Goal: Find specific page/section: Find specific page/section

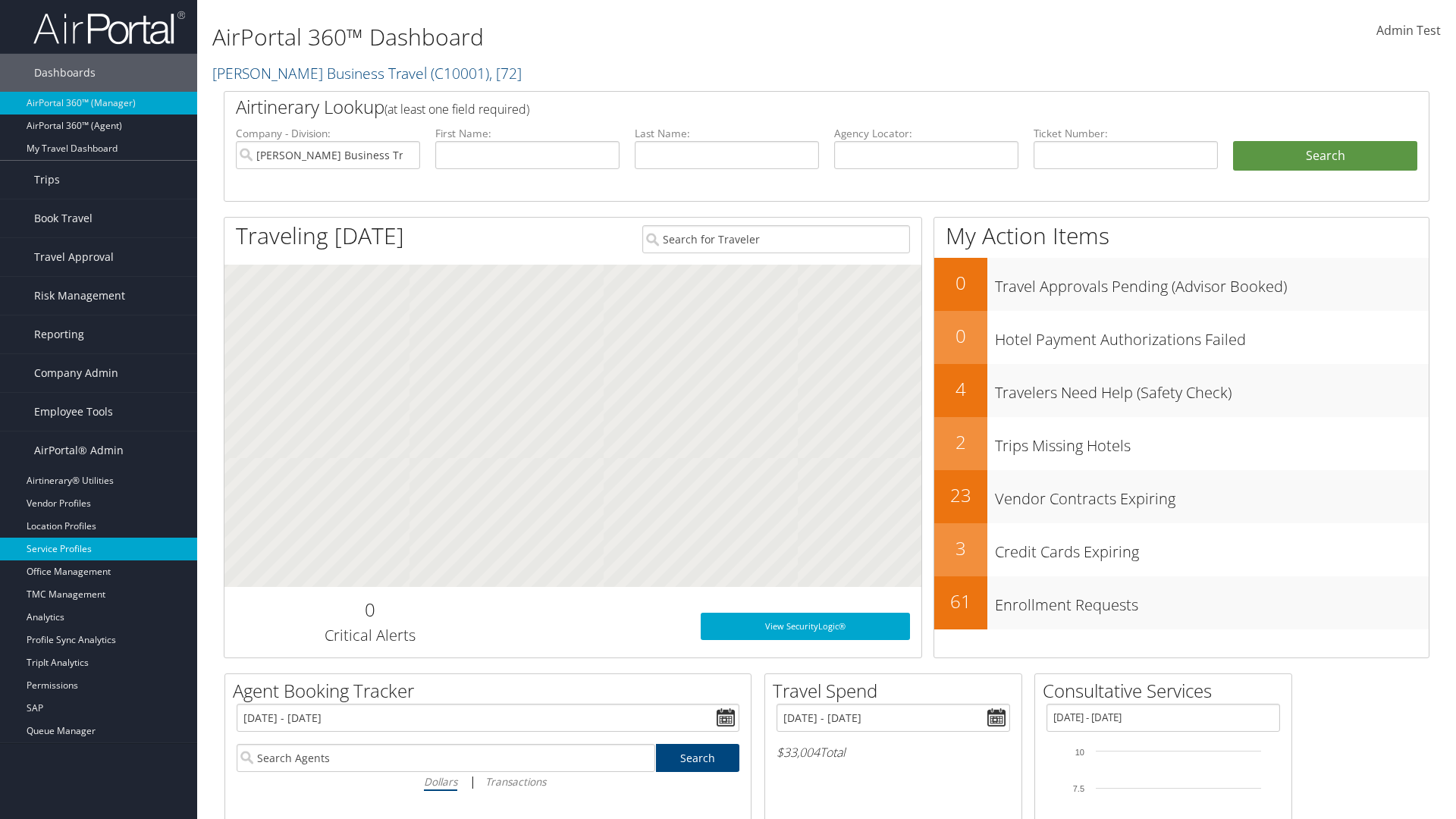
click at [98, 549] on link "Service Profiles" at bounding box center [98, 548] width 197 height 23
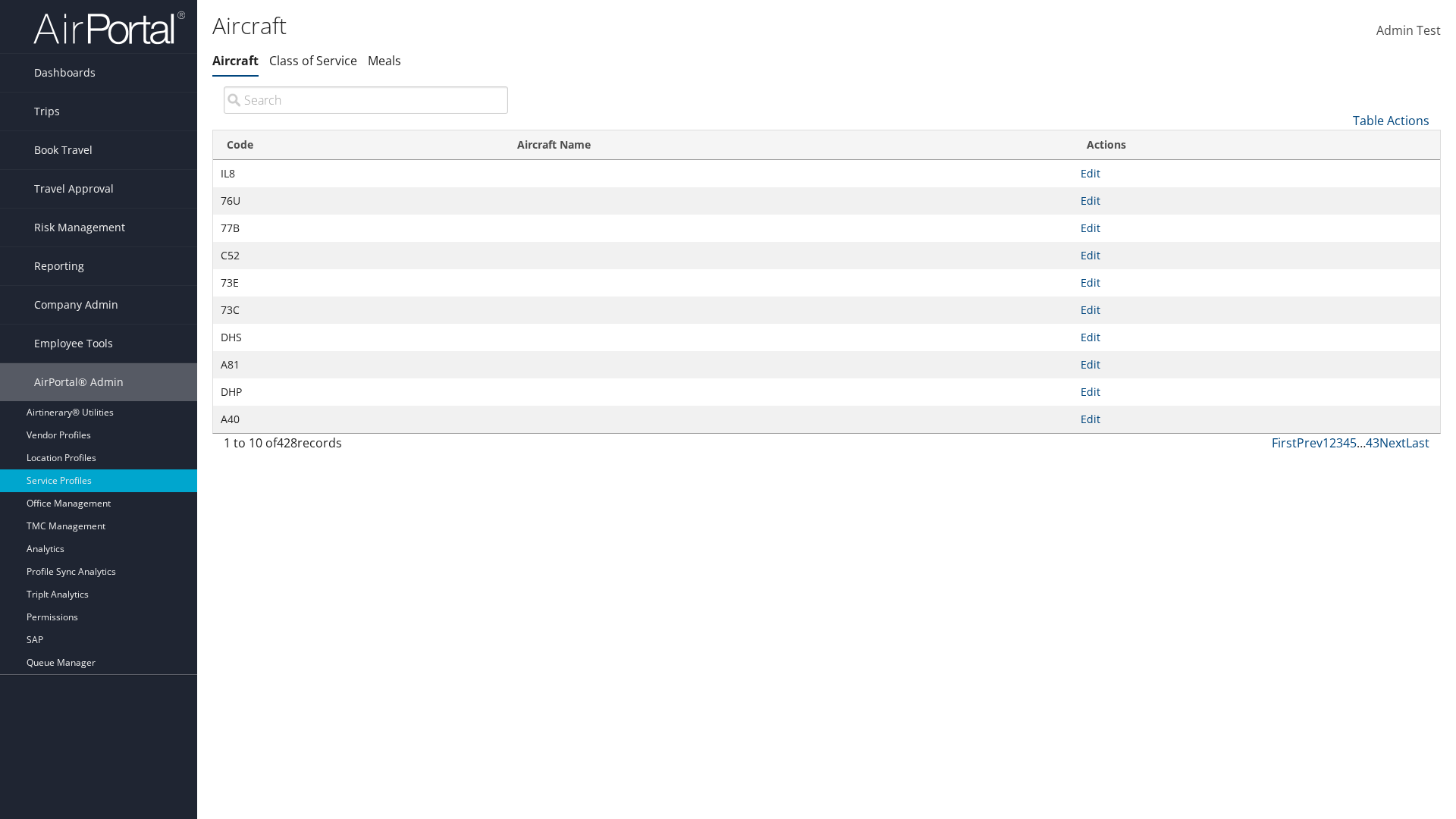
click at [358, 145] on th "Code" at bounding box center [358, 145] width 291 height 30
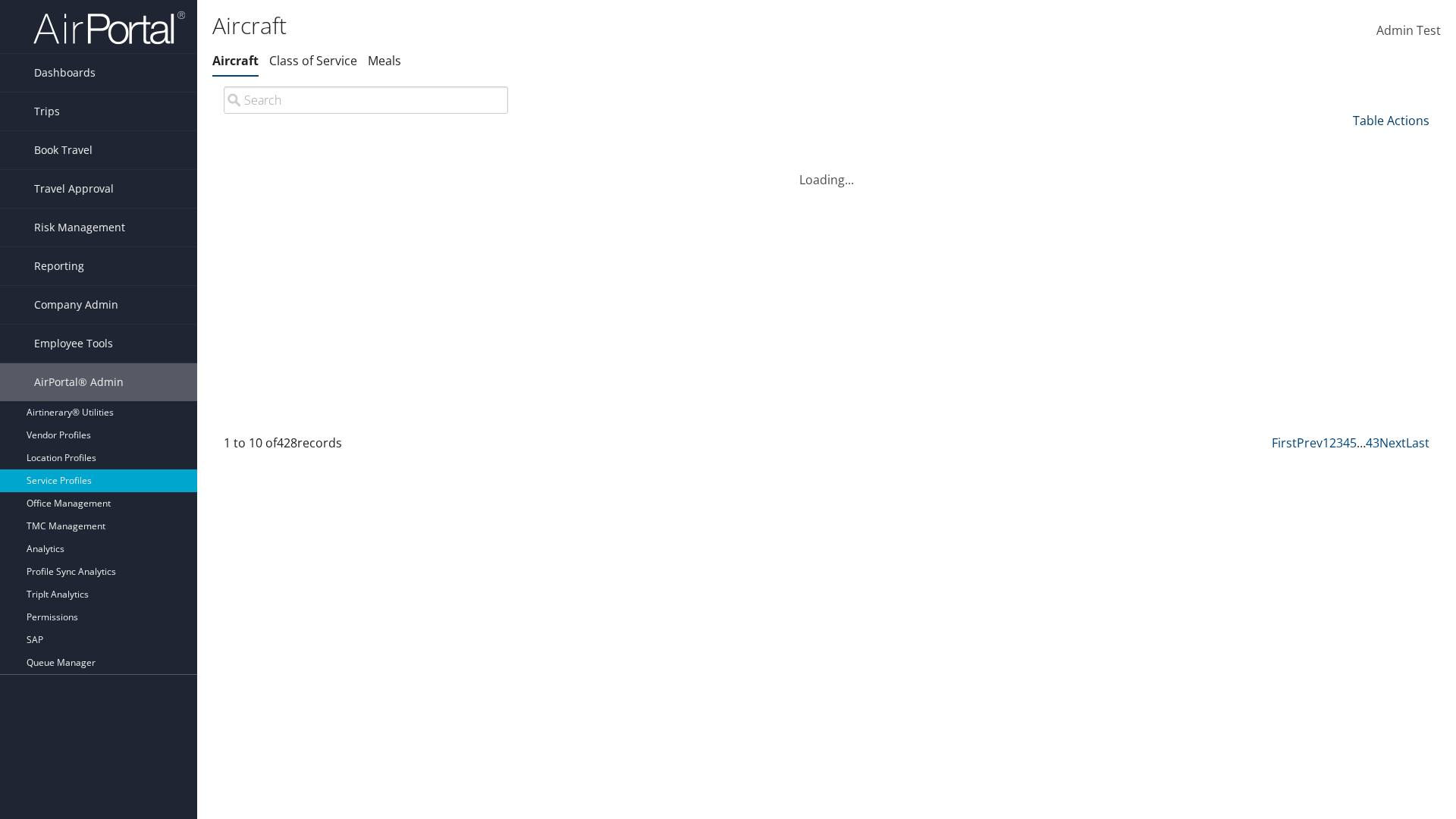
click at [358, 145] on th "Code" at bounding box center [358, 145] width 291 height 30
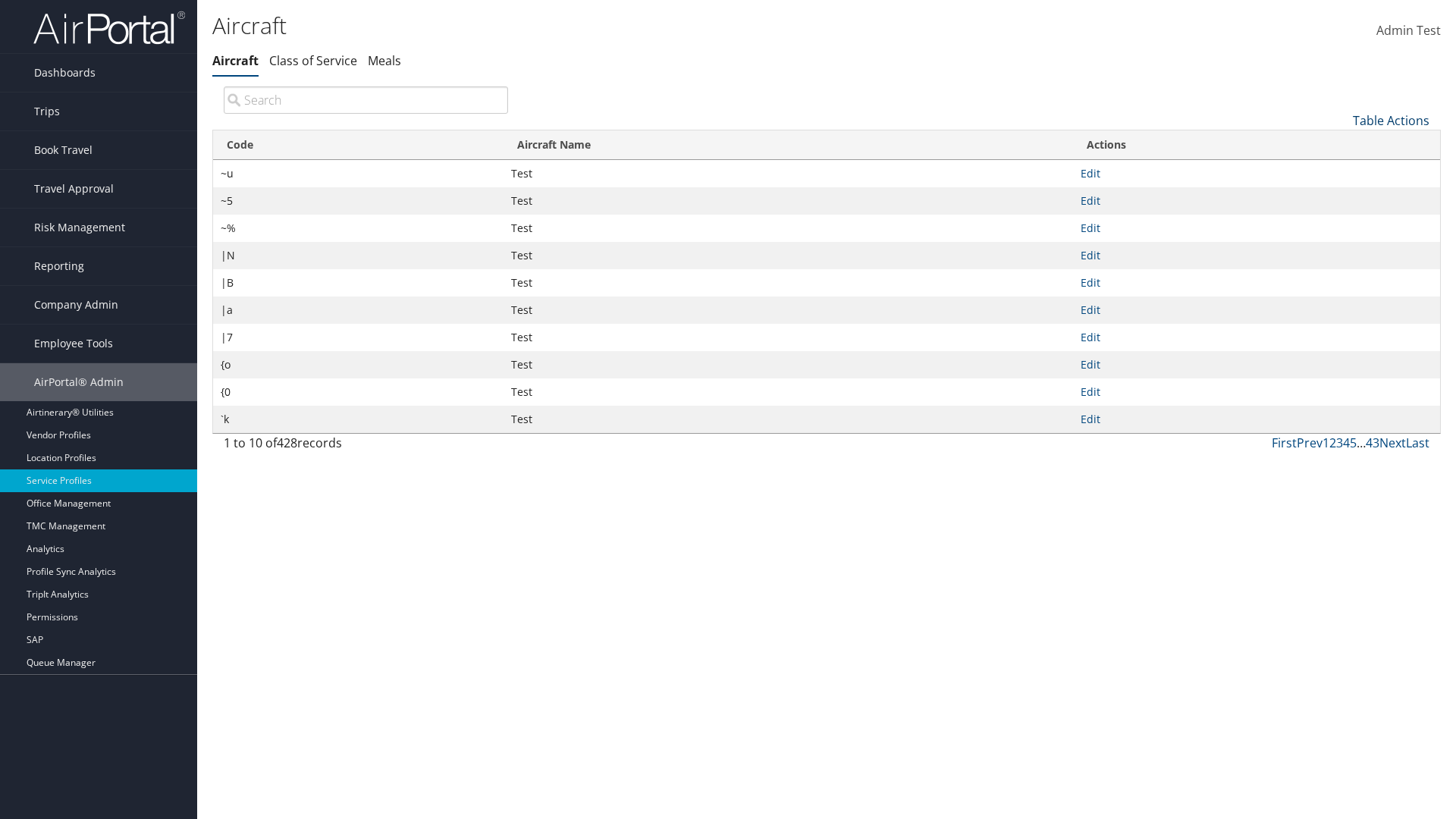
click at [1390, 120] on link "Table Actions" at bounding box center [1390, 120] width 77 height 17
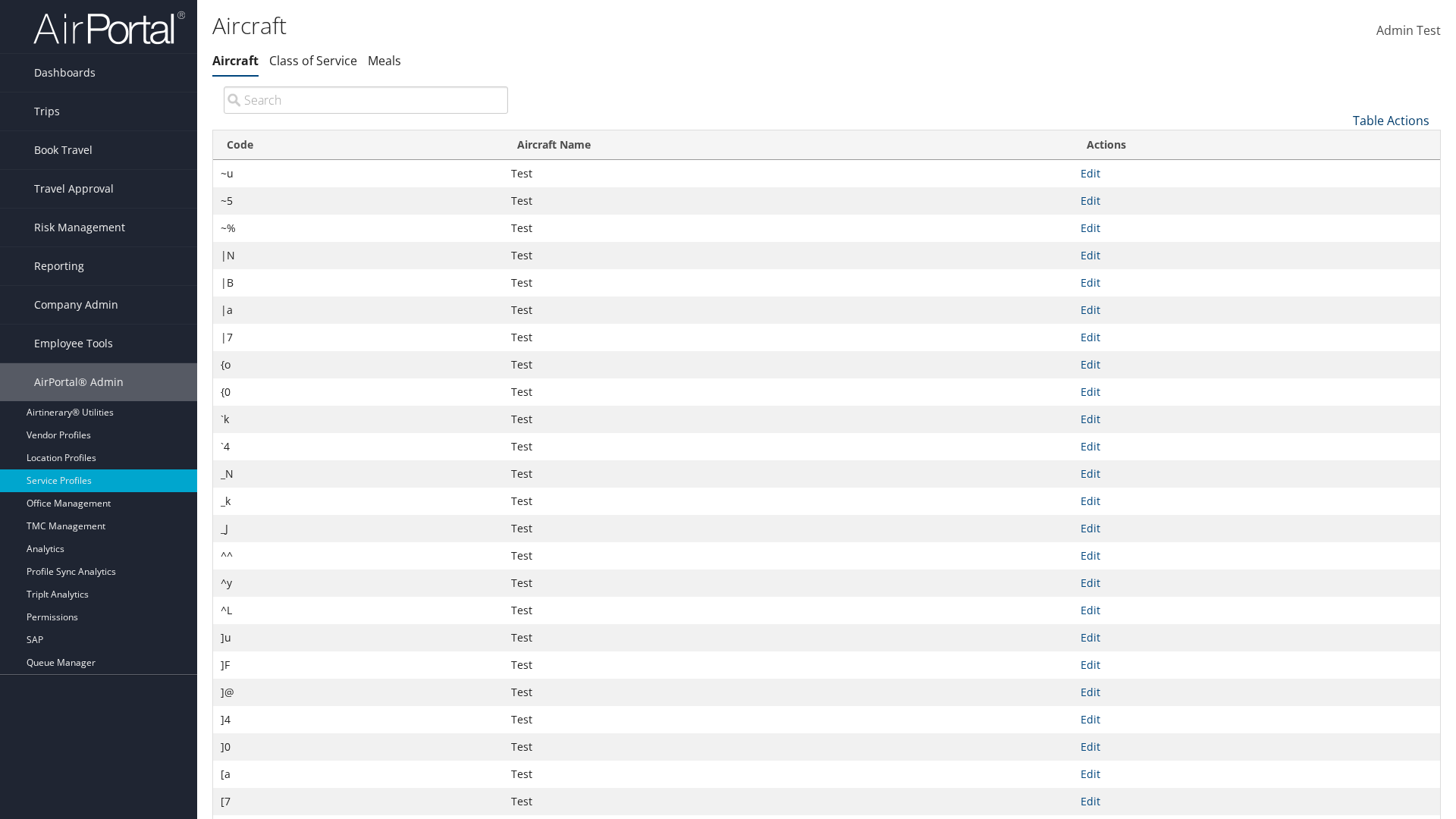
click at [1390, 120] on link "Table Actions" at bounding box center [1390, 120] width 77 height 17
